Goal: Task Accomplishment & Management: Manage account settings

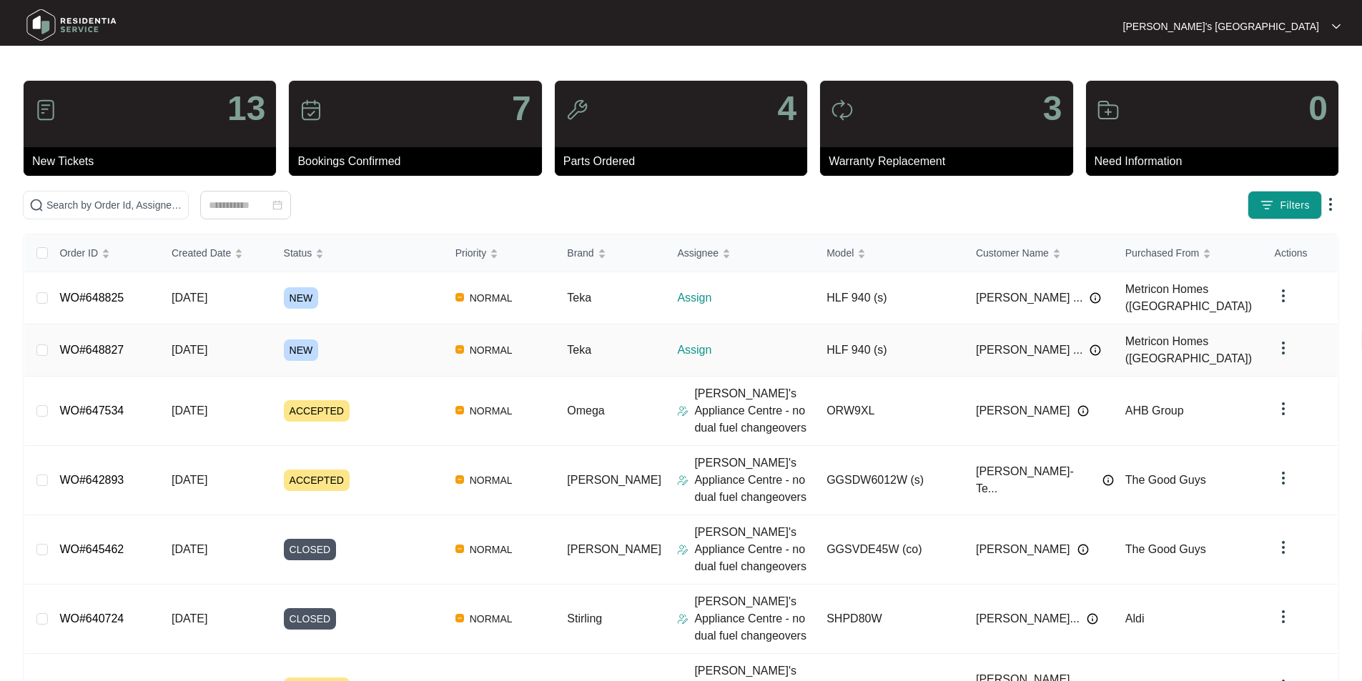
click at [98, 344] on link "WO#648827" at bounding box center [91, 350] width 64 height 12
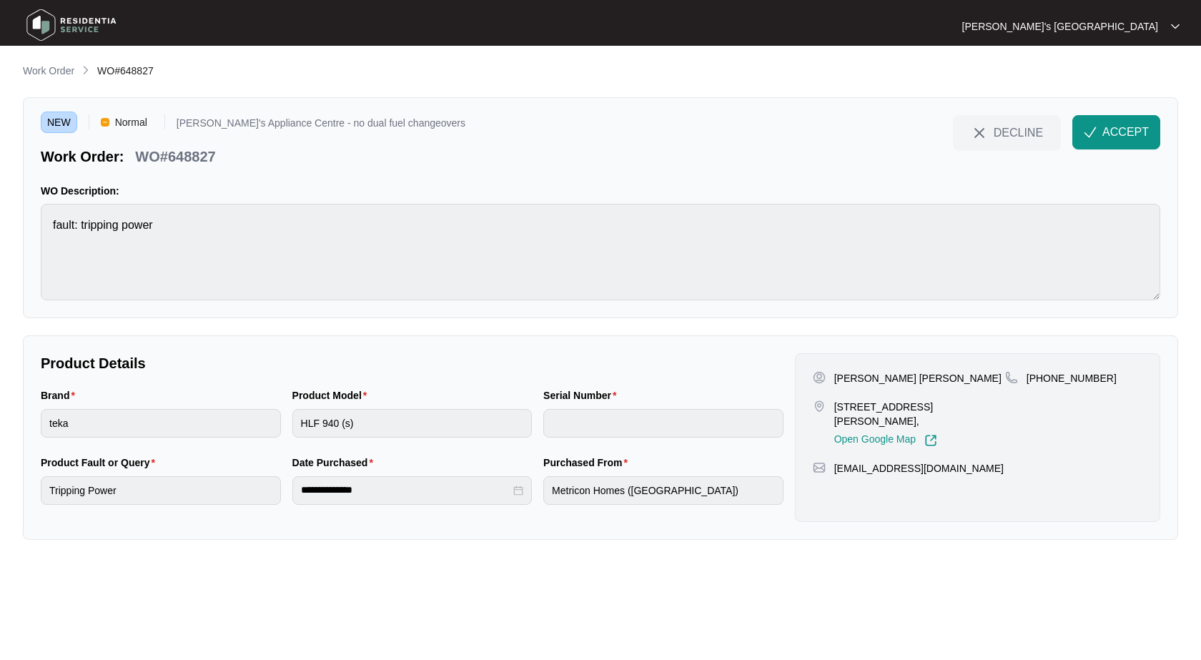
click at [854, 384] on p "[PERSON_NAME] [PERSON_NAME]" at bounding box center [917, 378] width 167 height 14
copy p "[PERSON_NAME] [PERSON_NAME]"
click at [1077, 371] on p "[PHONE_NUMBER]" at bounding box center [1072, 378] width 90 height 14
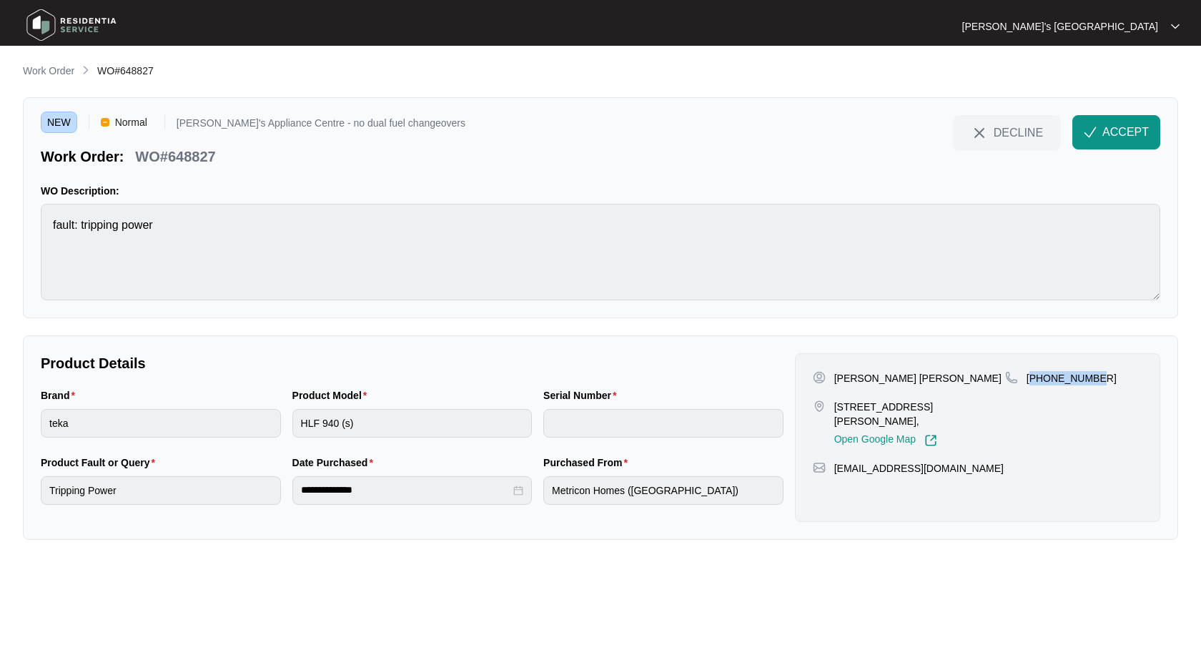
click at [1077, 371] on p "[PHONE_NUMBER]" at bounding box center [1072, 378] width 90 height 14
copy p "61408393123"
click at [927, 381] on p "[PERSON_NAME] [PERSON_NAME]" at bounding box center [917, 378] width 167 height 14
copy p "[PERSON_NAME]"
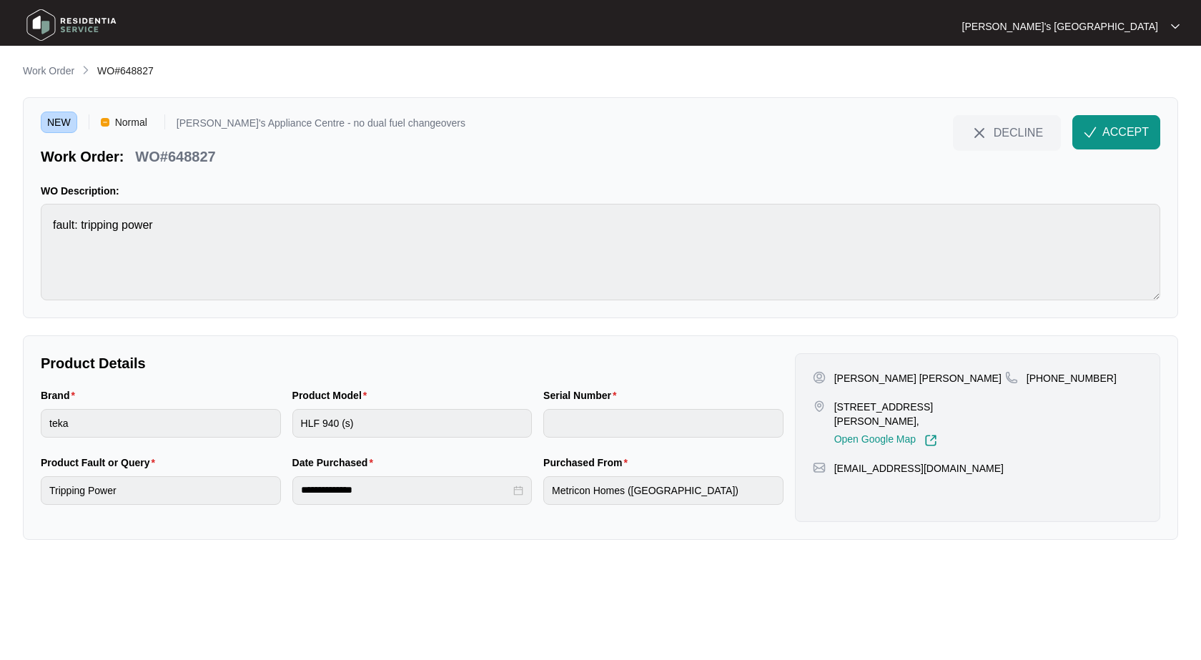
click at [209, 154] on p "WO#648827" at bounding box center [175, 157] width 80 height 20
copy p "648827"
click at [1169, 134] on div "NEW Normal [PERSON_NAME]'s Appliance Centre - no dual fuel changeovers Work Ord…" at bounding box center [600, 207] width 1155 height 221
click at [1147, 132] on span "ACCEPT" at bounding box center [1125, 132] width 46 height 17
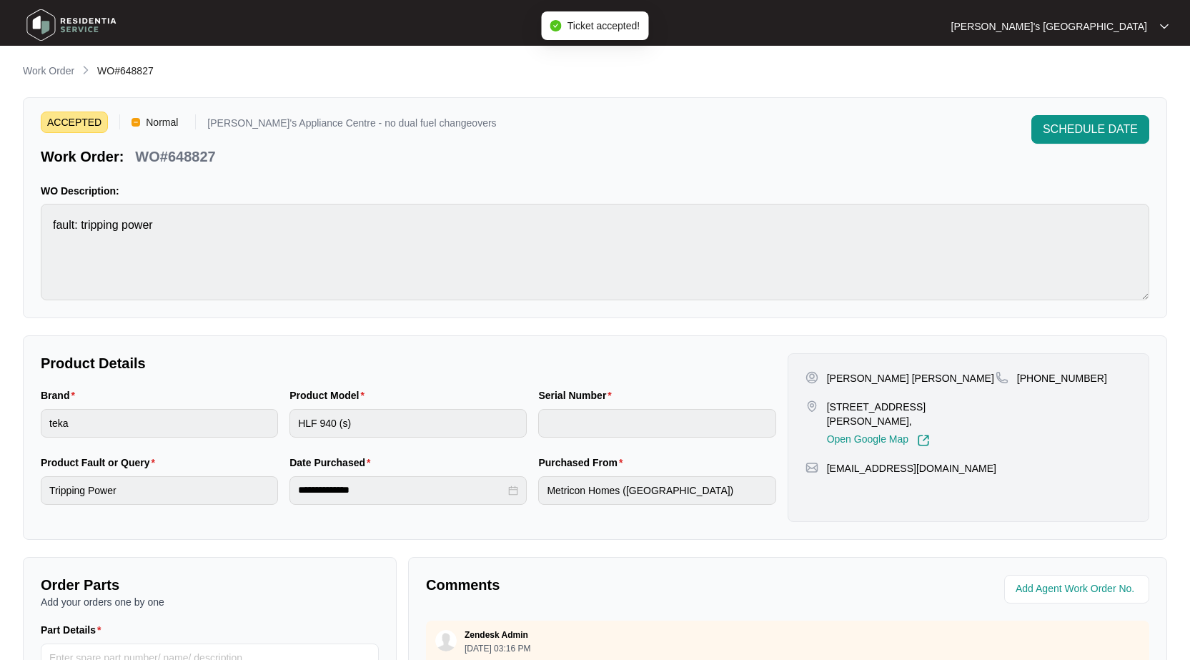
click at [43, 68] on p "Work Order" at bounding box center [48, 71] width 51 height 14
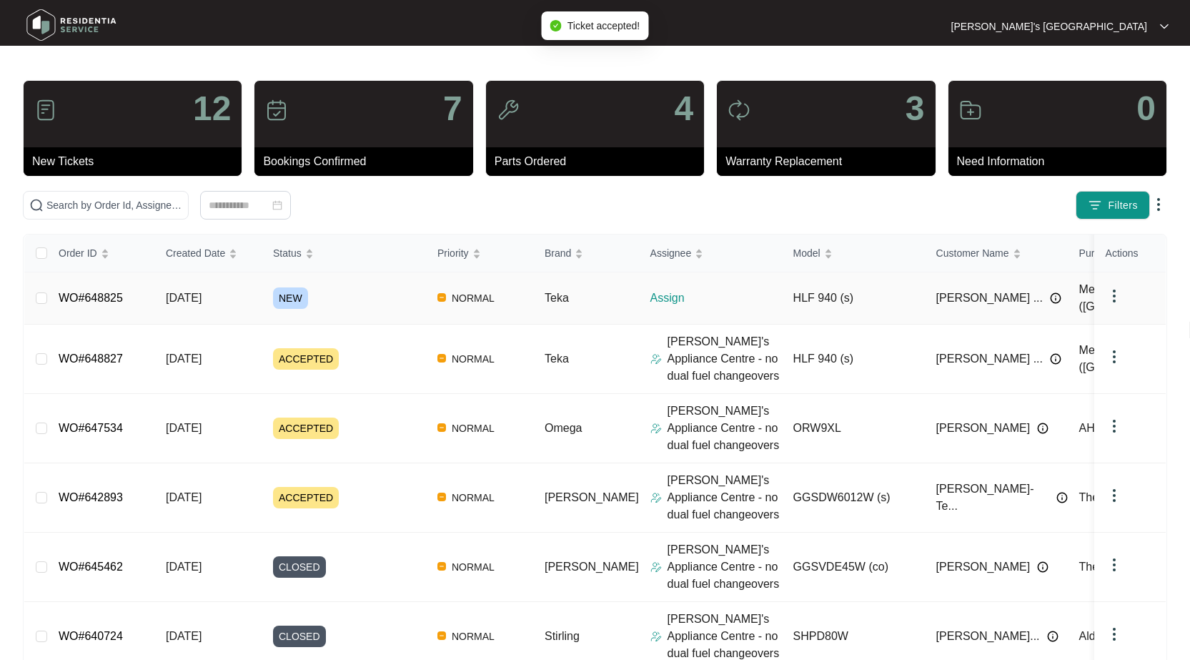
click at [84, 292] on link "WO#648825" at bounding box center [91, 298] width 64 height 12
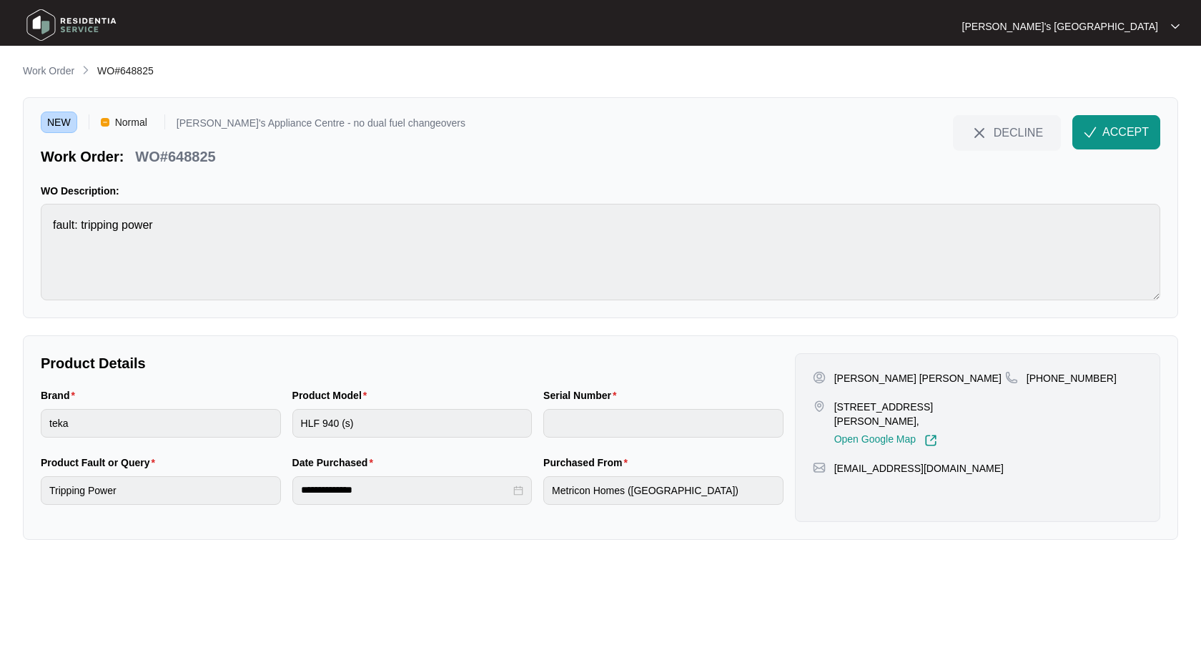
click at [861, 376] on p "[PERSON_NAME] [PERSON_NAME]" at bounding box center [917, 378] width 167 height 14
copy p "[PERSON_NAME] [PERSON_NAME]"
click at [927, 374] on p "[PERSON_NAME] [PERSON_NAME]" at bounding box center [917, 378] width 167 height 14
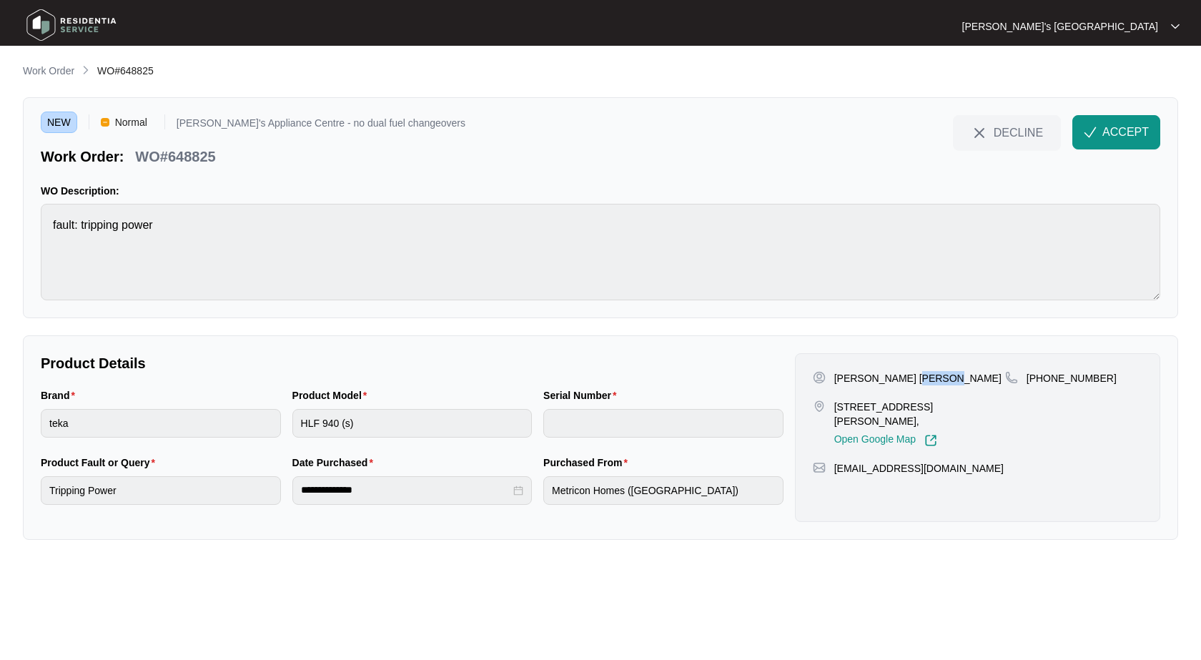
drag, startPoint x: 927, startPoint y: 374, endPoint x: 1007, endPoint y: 382, distance: 80.4
click at [928, 374] on p "[PERSON_NAME] [PERSON_NAME]" at bounding box center [917, 378] width 167 height 14
click at [174, 147] on p "WO#648825" at bounding box center [175, 157] width 80 height 20
drag, startPoint x: 174, startPoint y: 147, endPoint x: 216, endPoint y: 145, distance: 41.5
click at [178, 147] on p "WO#648825" at bounding box center [175, 157] width 80 height 20
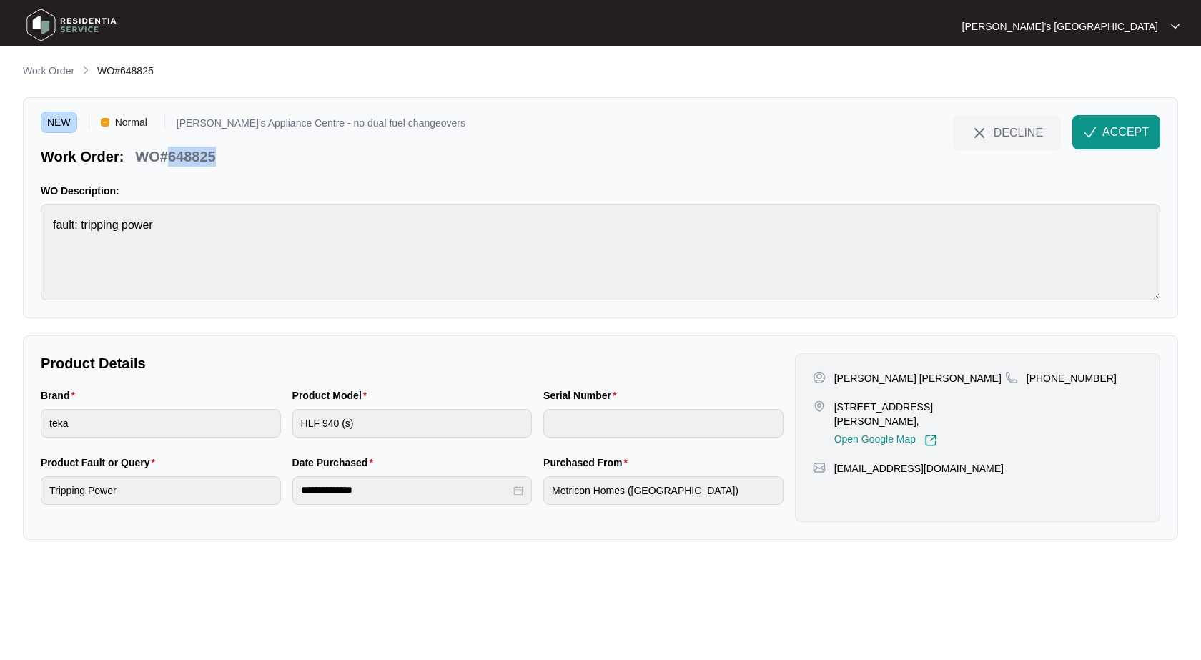
copy p "648825"
click at [1105, 138] on span "ACCEPT" at bounding box center [1125, 132] width 46 height 17
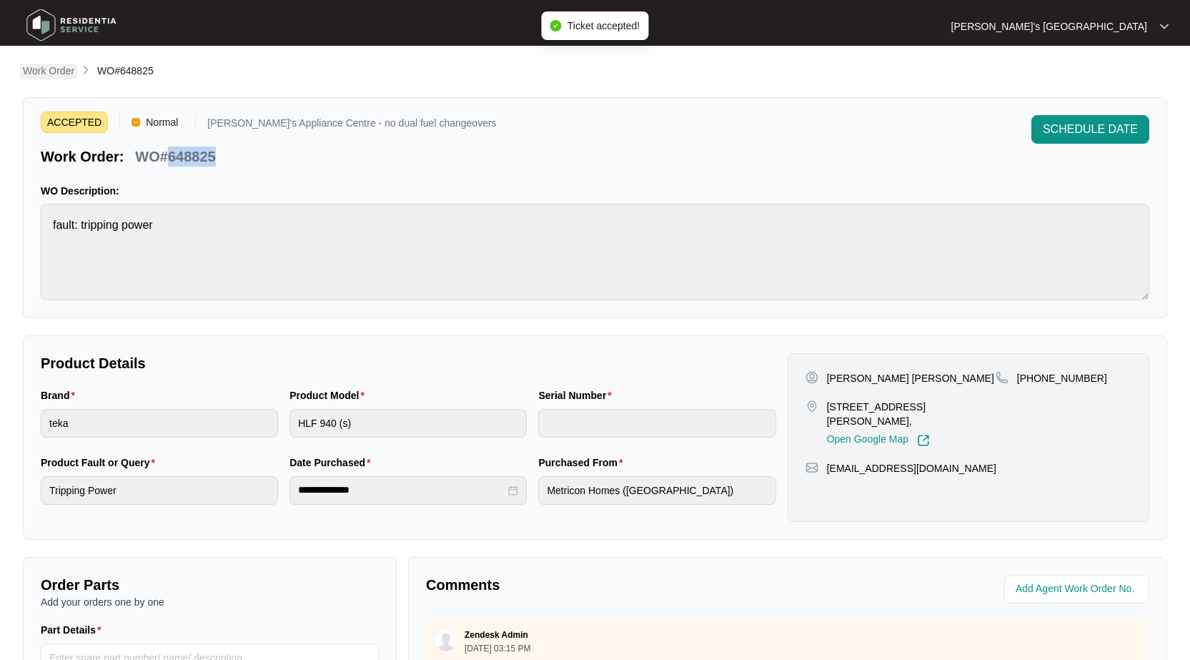
click at [43, 69] on p "Work Order" at bounding box center [48, 71] width 51 height 14
